Goal: Navigation & Orientation: Find specific page/section

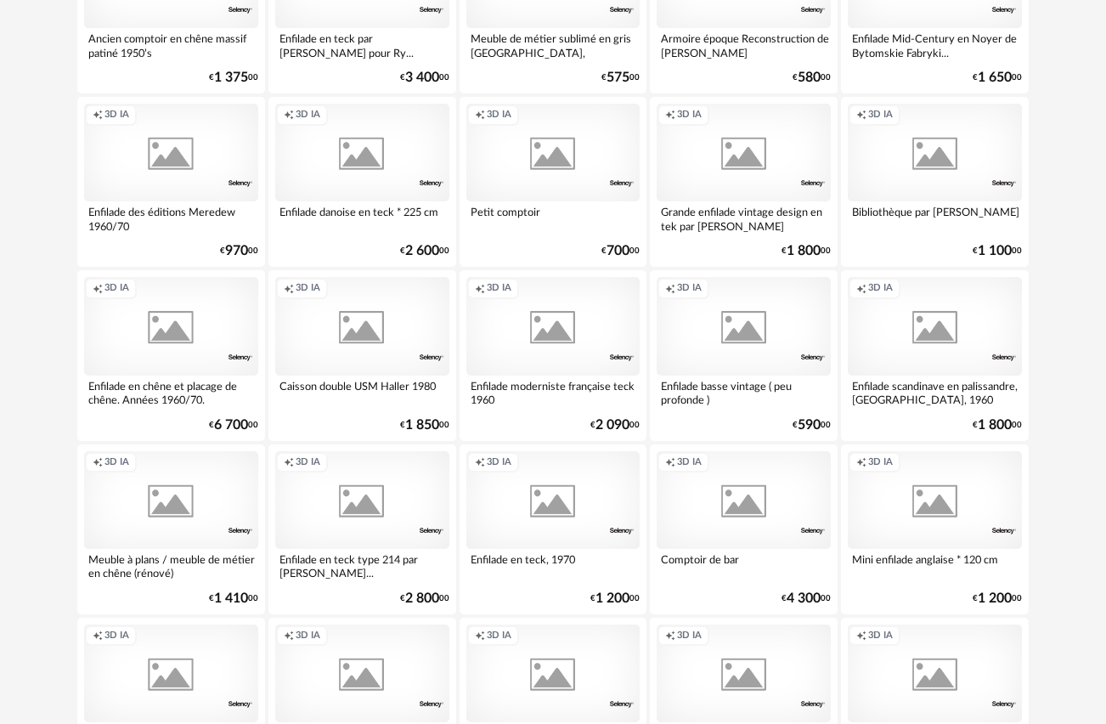
scroll to position [3081, 0]
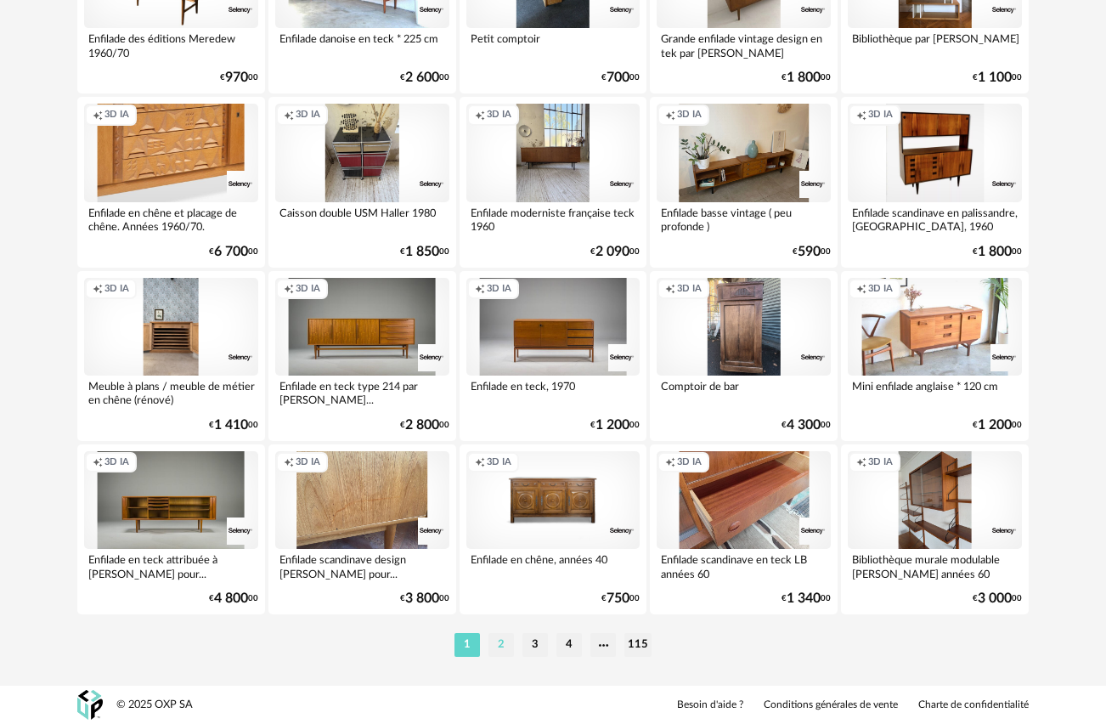
click at [504, 649] on li "2" at bounding box center [500, 645] width 25 height 24
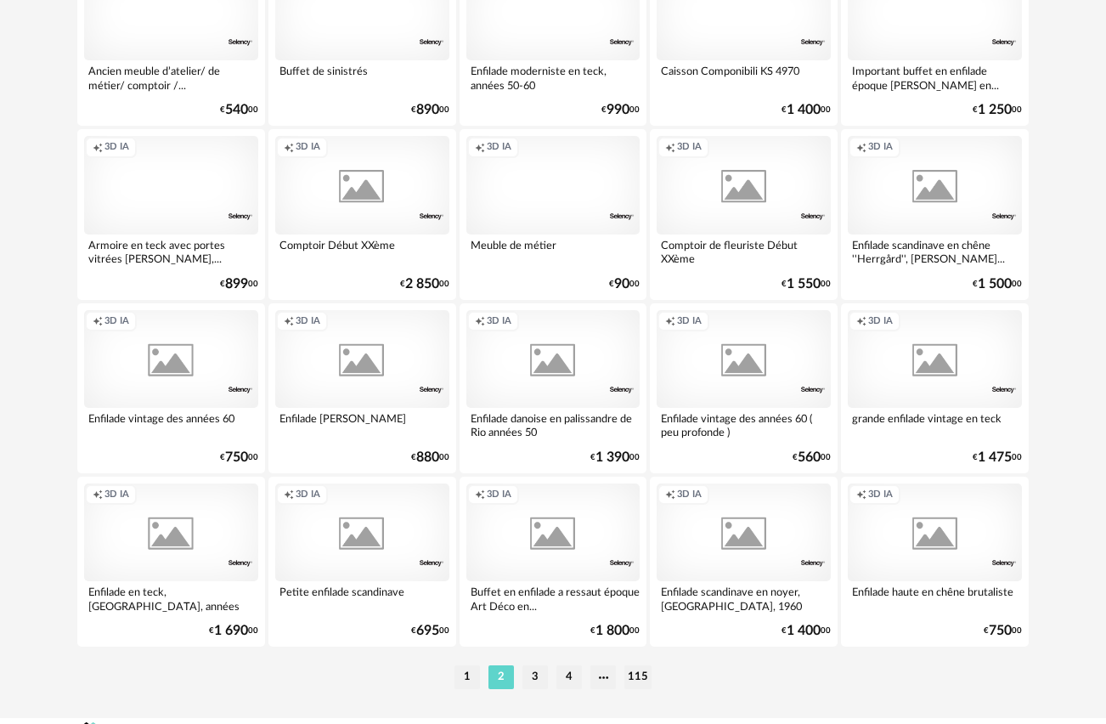
scroll to position [3081, 0]
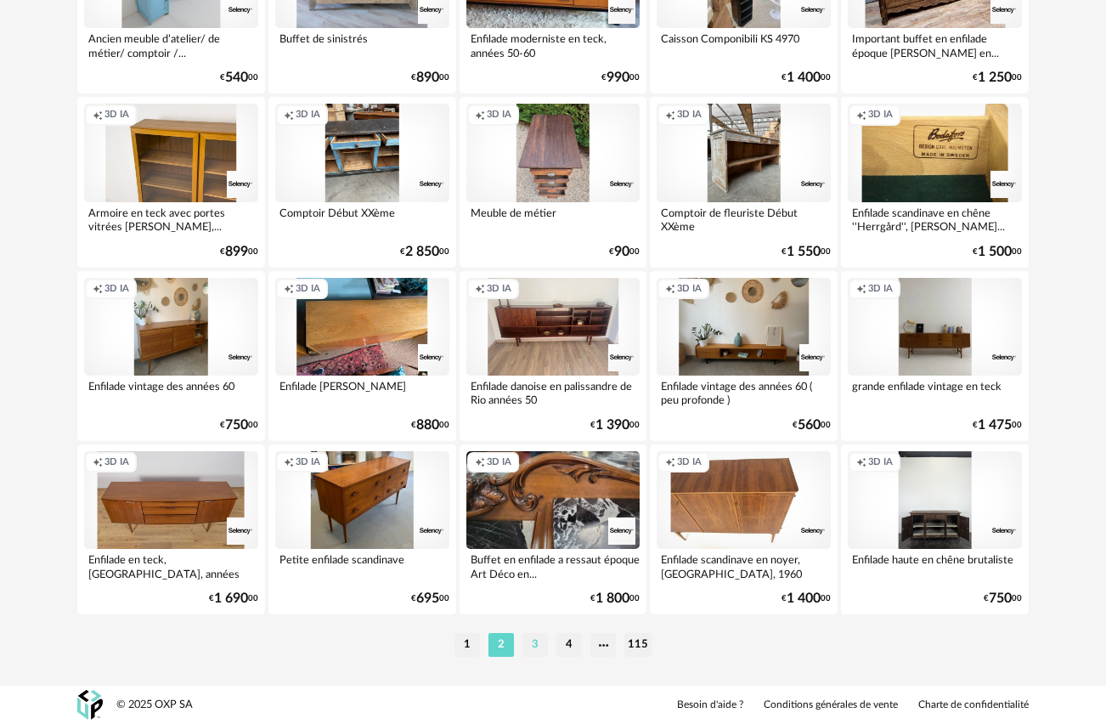
click at [538, 649] on li "3" at bounding box center [534, 645] width 25 height 24
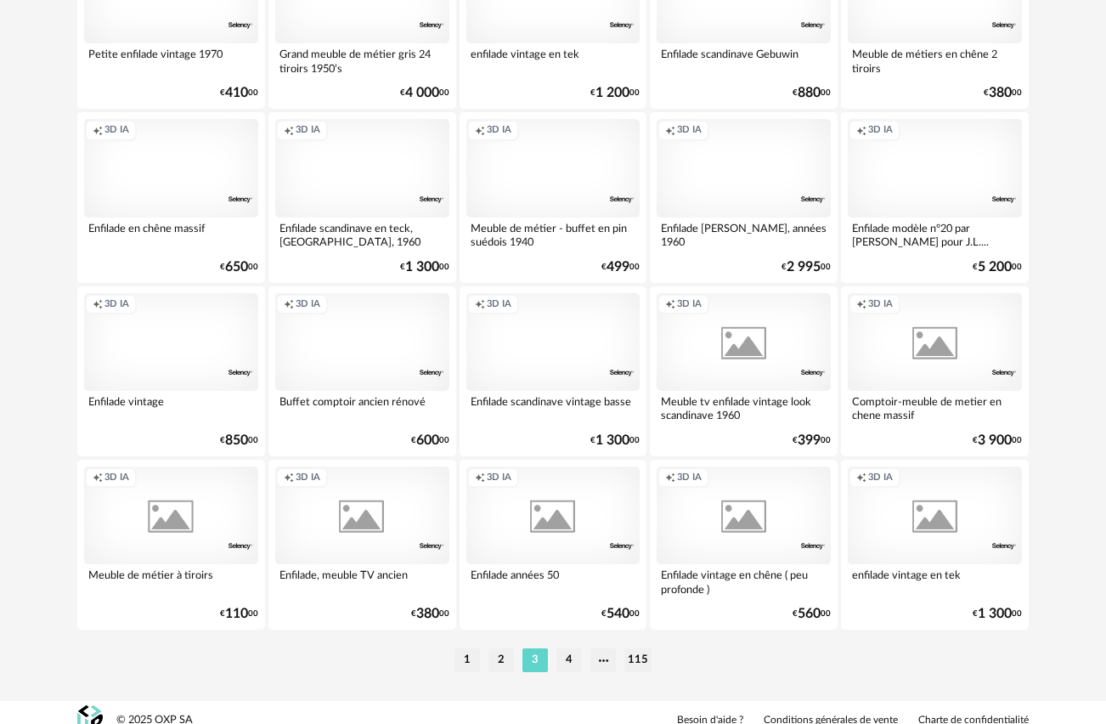
scroll to position [3081, 0]
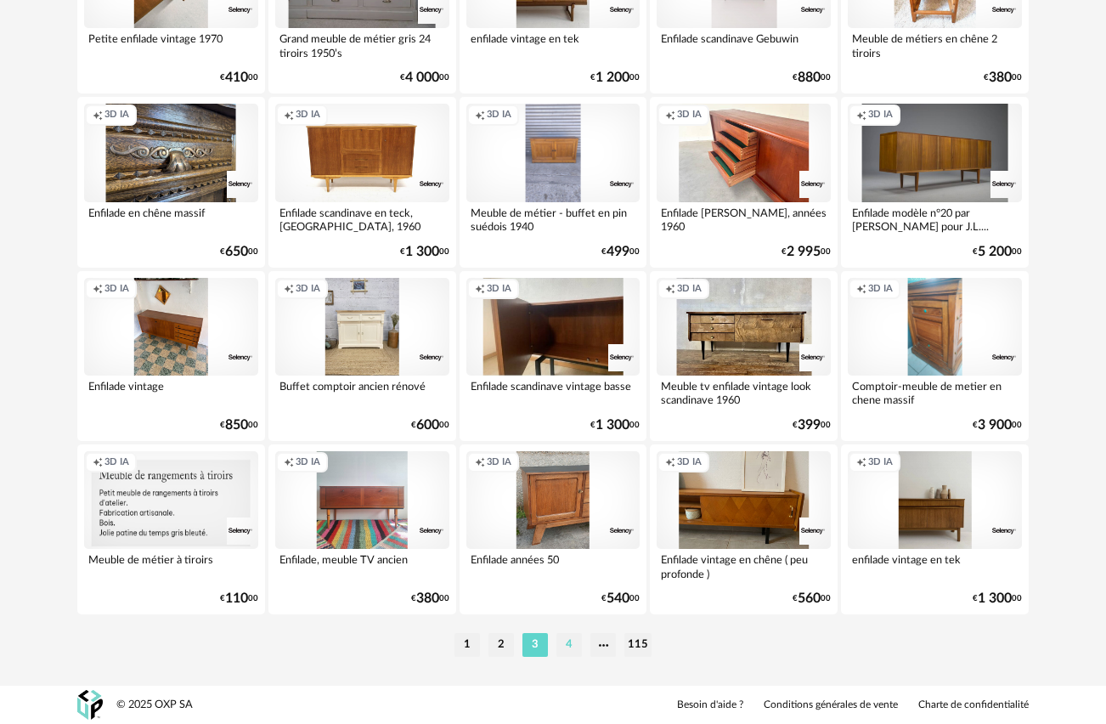
click at [570, 643] on li "4" at bounding box center [568, 645] width 25 height 24
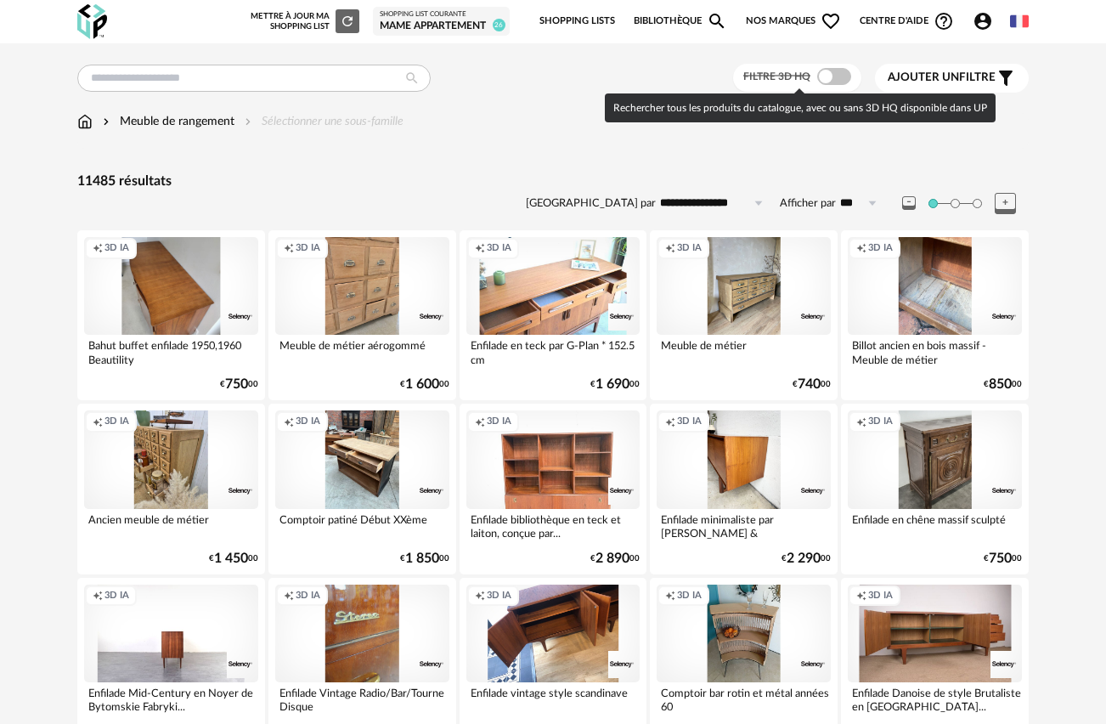
click at [825, 75] on span at bounding box center [834, 76] width 34 height 17
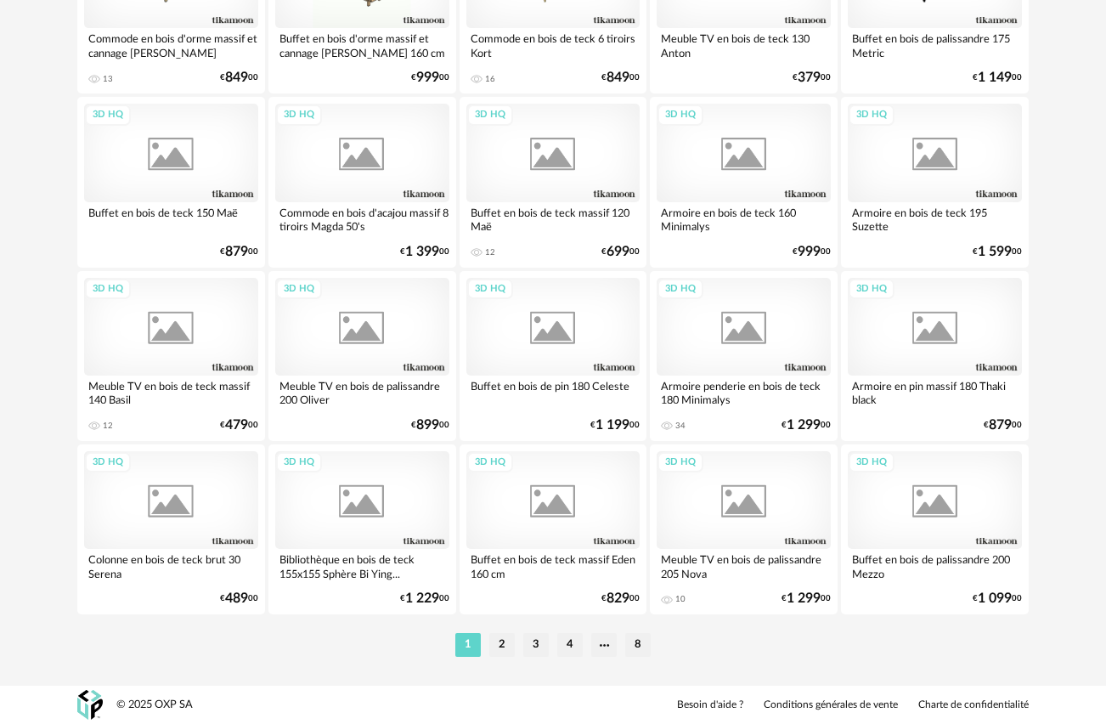
scroll to position [3081, 0]
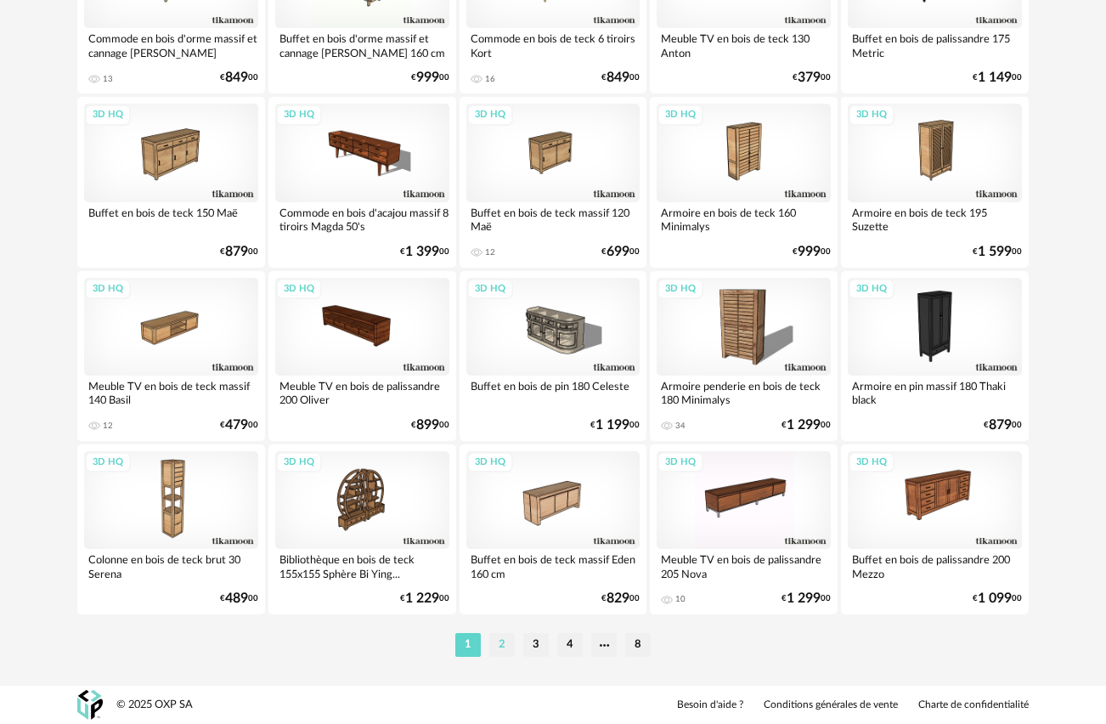
click at [505, 643] on li "2" at bounding box center [501, 645] width 25 height 24
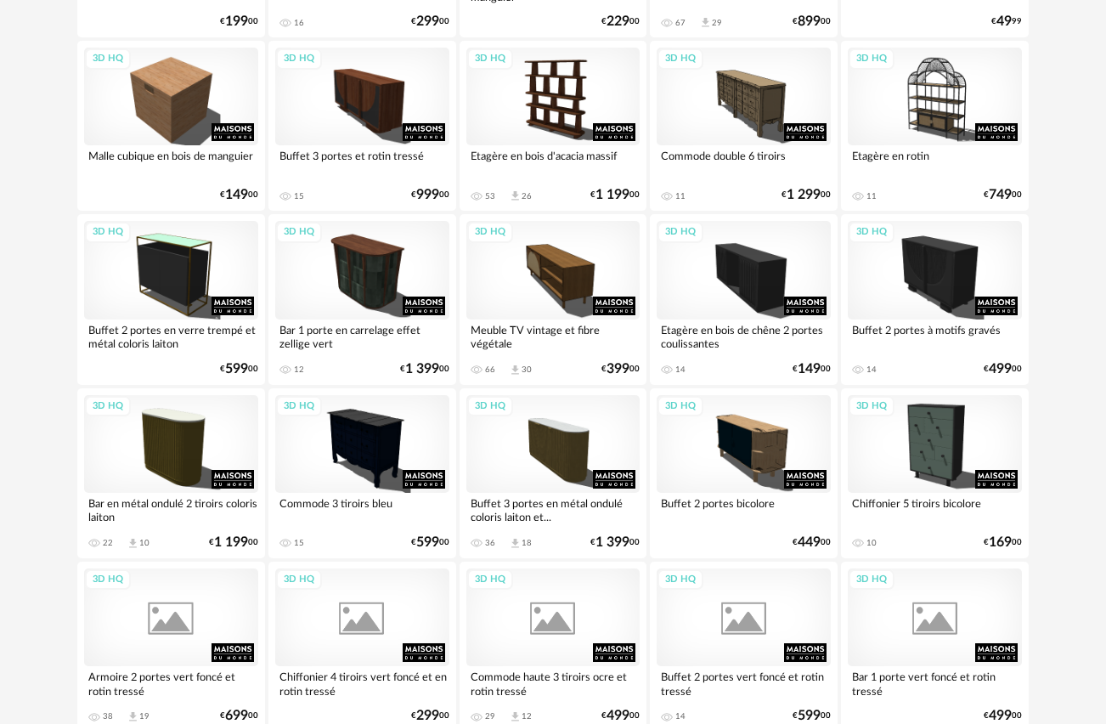
scroll to position [3055, 0]
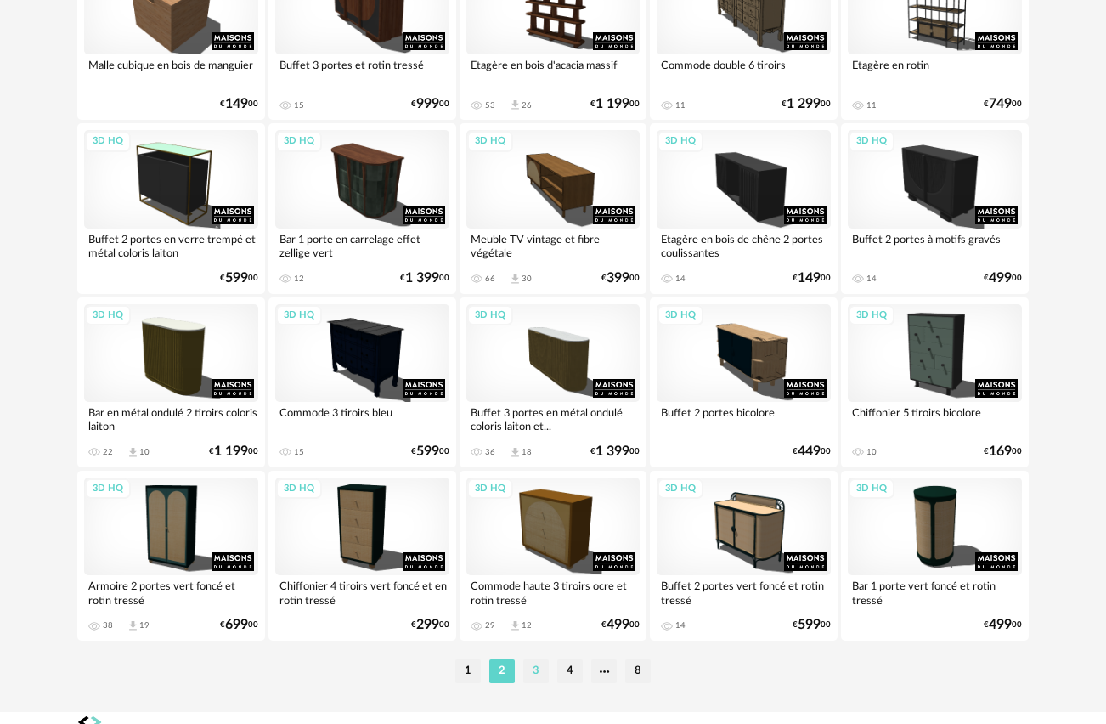
click at [538, 667] on li "3" at bounding box center [535, 671] width 25 height 24
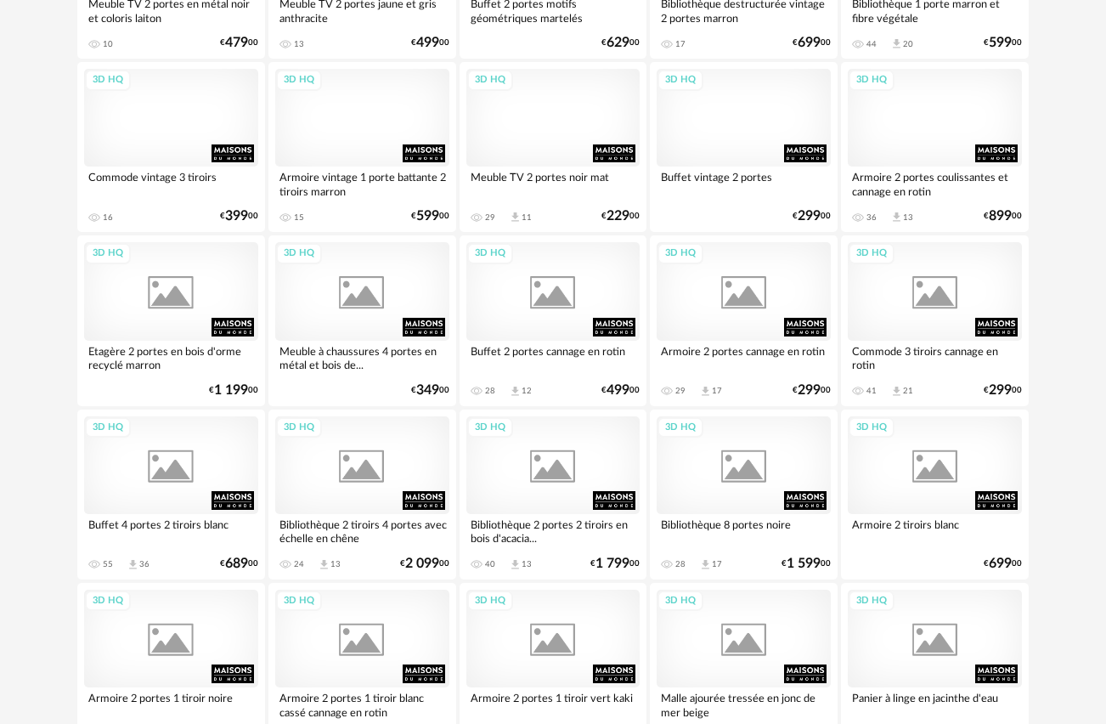
scroll to position [3041, 0]
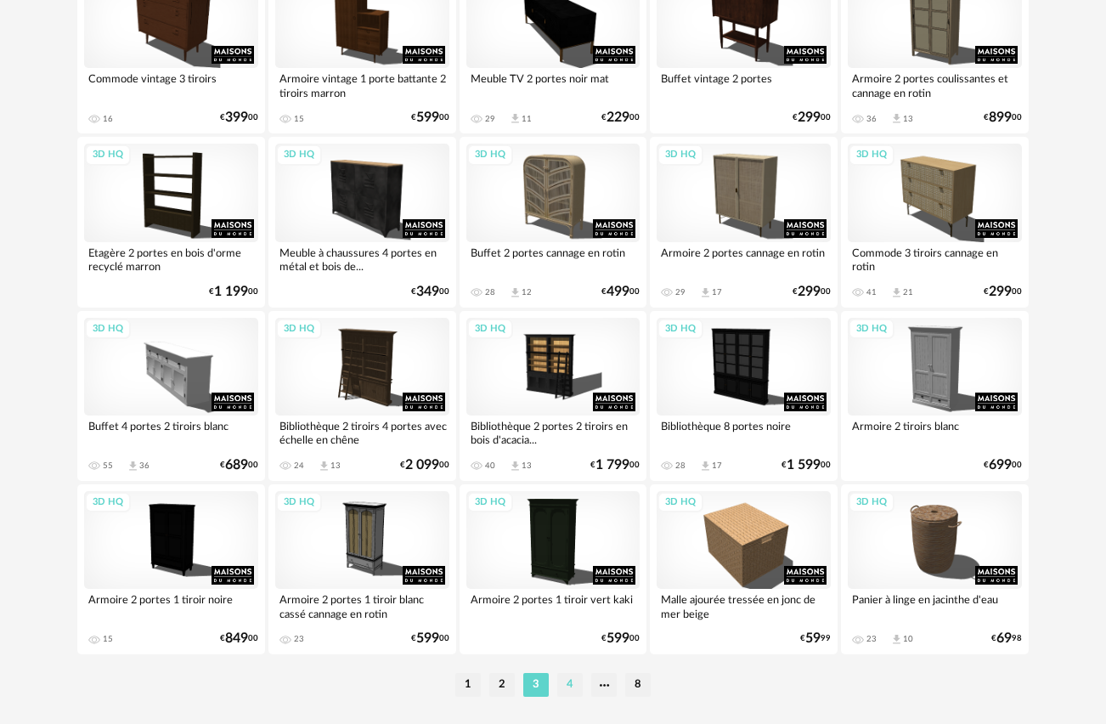
click at [570, 688] on li "4" at bounding box center [569, 685] width 25 height 24
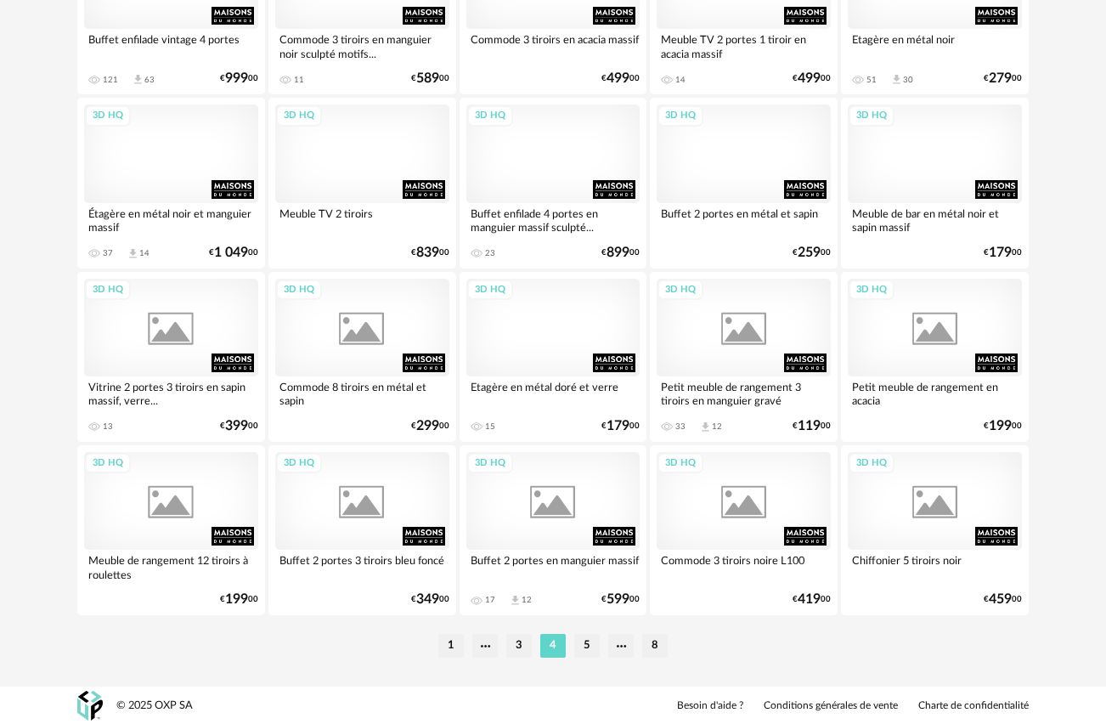
scroll to position [3081, 0]
